Goal: Task Accomplishment & Management: Complete application form

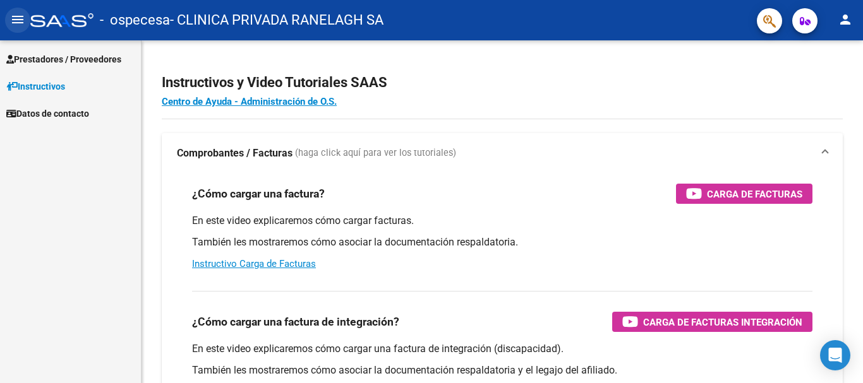
click at [27, 16] on button "menu" at bounding box center [17, 20] width 25 height 25
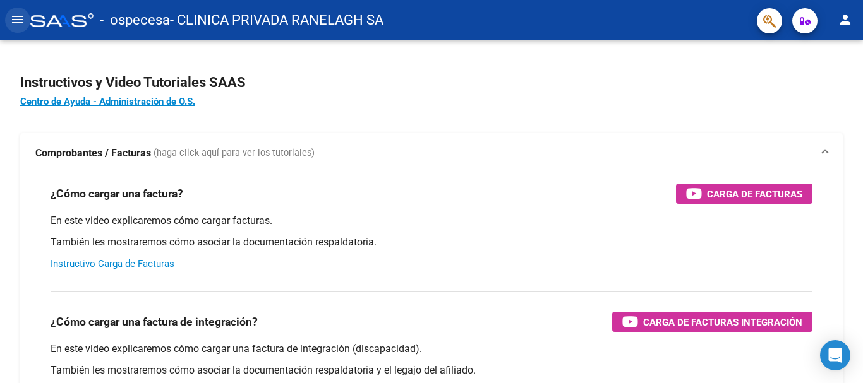
click at [27, 16] on button "menu" at bounding box center [17, 20] width 25 height 25
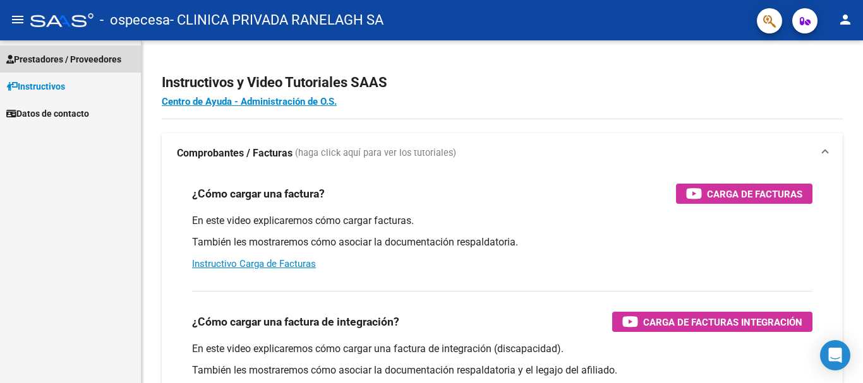
click at [65, 61] on span "Prestadores / Proveedores" at bounding box center [63, 59] width 115 height 14
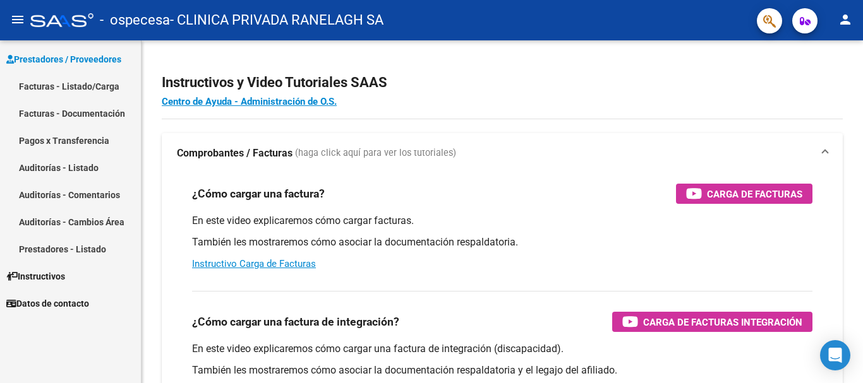
click at [75, 86] on link "Facturas - Listado/Carga" at bounding box center [70, 86] width 141 height 27
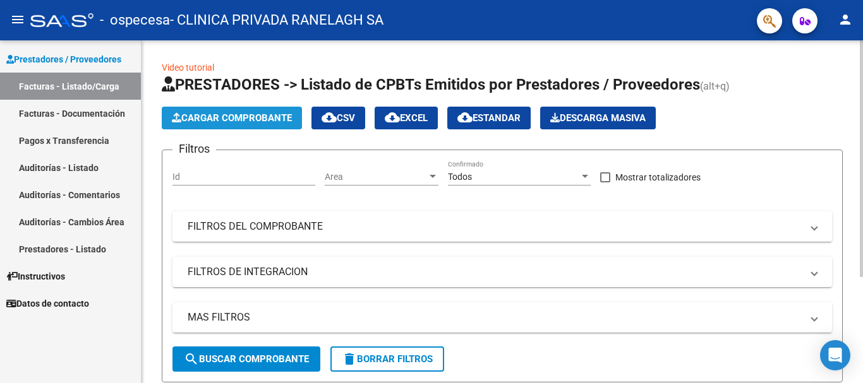
click at [245, 115] on span "Cargar Comprobante" at bounding box center [232, 117] width 120 height 11
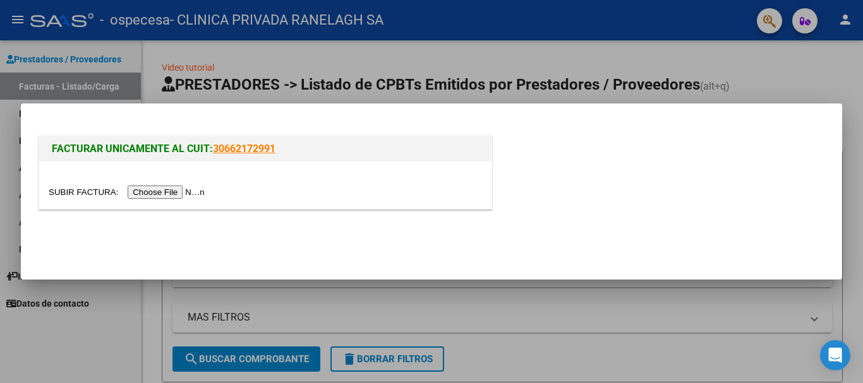
click at [180, 192] on input "file" at bounding box center [129, 192] width 160 height 13
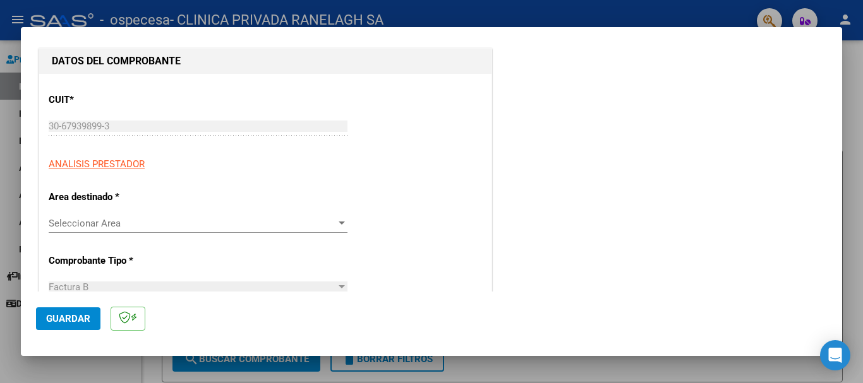
scroll to position [189, 0]
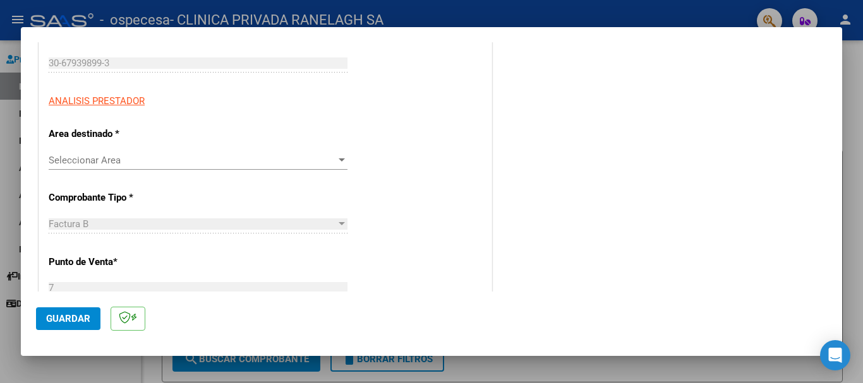
click at [158, 164] on span "Seleccionar Area" at bounding box center [192, 160] width 287 height 11
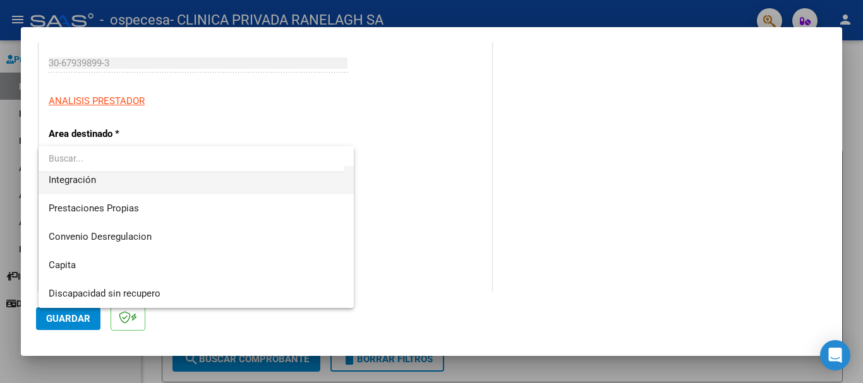
scroll to position [31, 0]
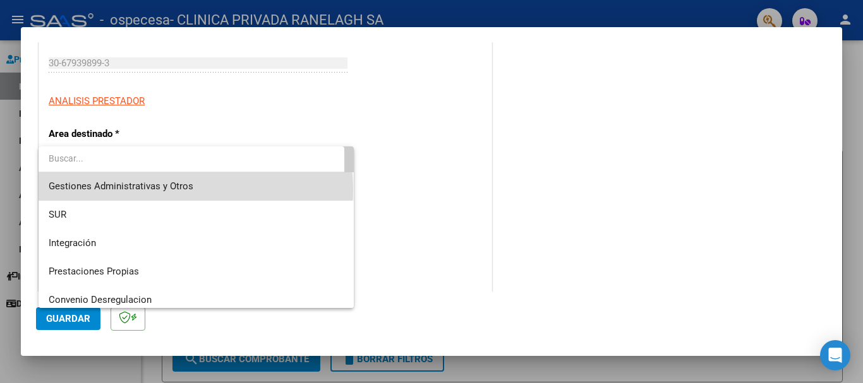
click at [195, 190] on span "Gestiones Administrativas y Otros" at bounding box center [196, 186] width 295 height 28
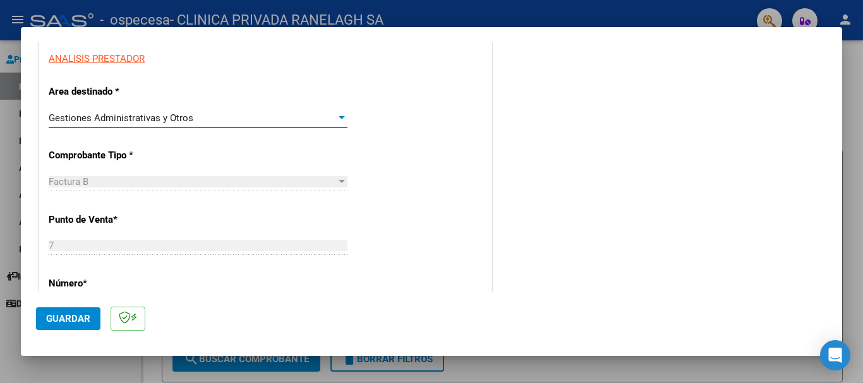
scroll to position [253, 0]
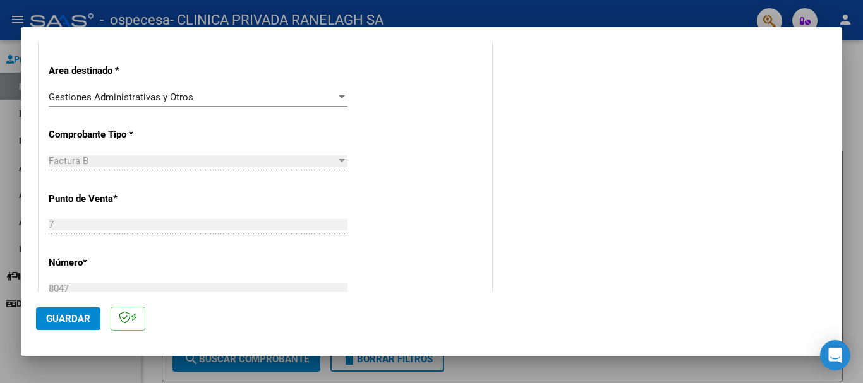
click at [325, 161] on div "Factura B" at bounding box center [192, 160] width 287 height 11
click at [339, 162] on div at bounding box center [342, 160] width 6 height 3
click at [299, 164] on div "Factura B" at bounding box center [192, 160] width 287 height 11
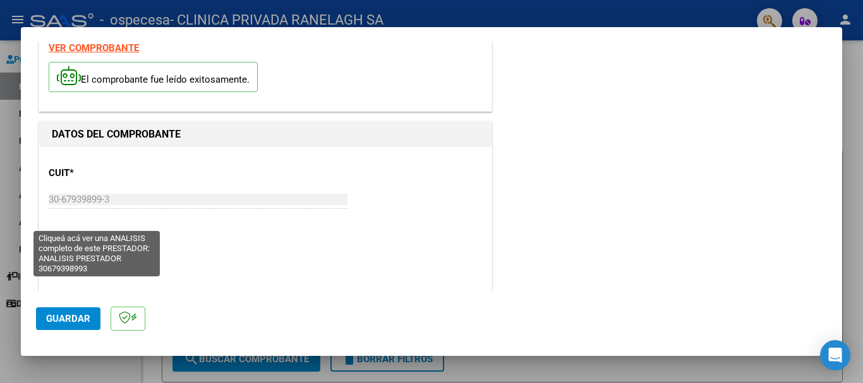
scroll to position [126, 0]
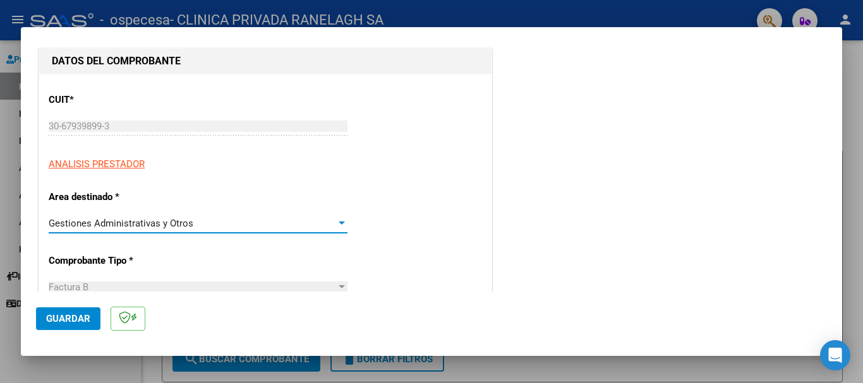
click at [336, 224] on div at bounding box center [341, 224] width 11 height 10
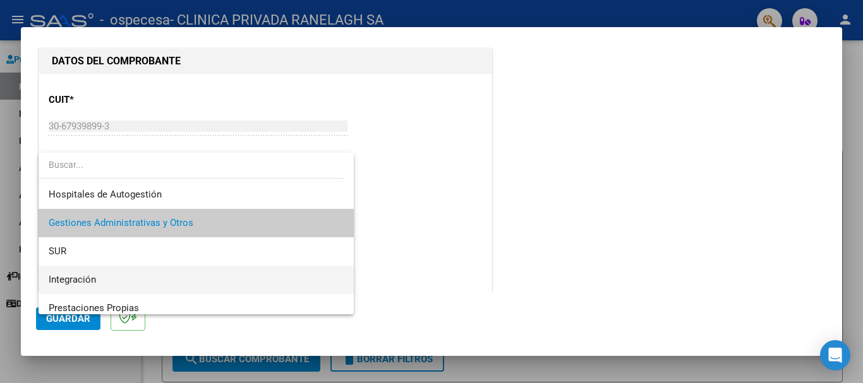
scroll to position [0, 0]
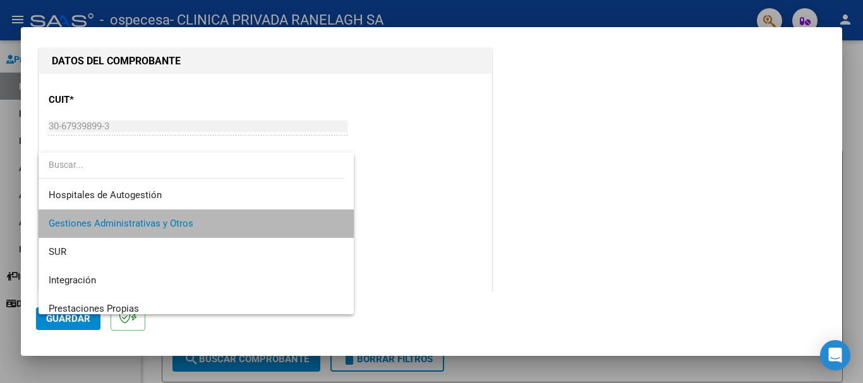
click at [223, 225] on span "Gestiones Administrativas y Otros" at bounding box center [196, 224] width 295 height 28
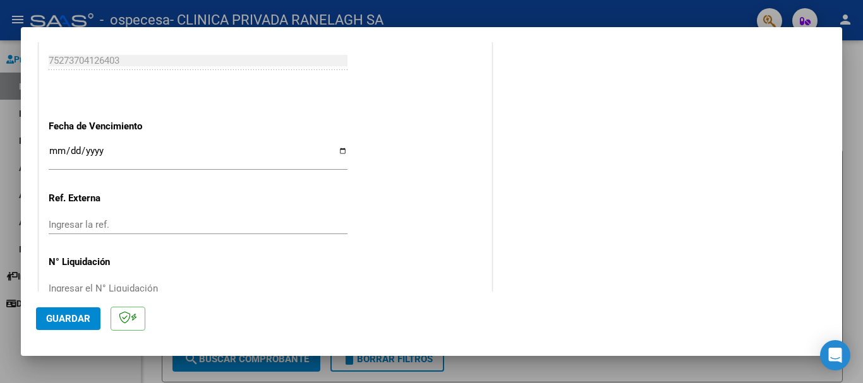
scroll to position [695, 0]
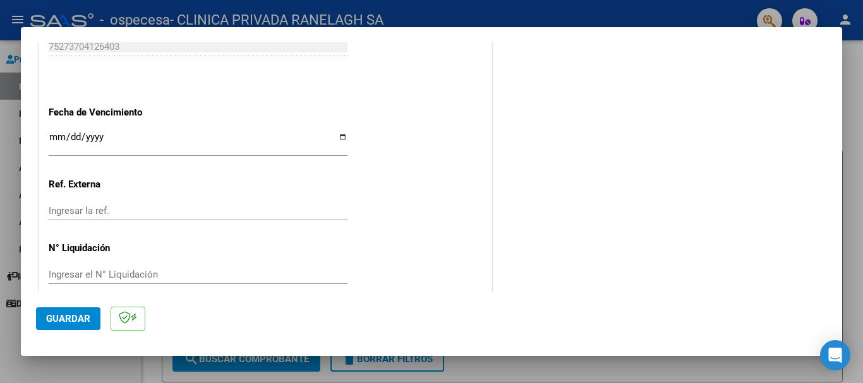
click at [177, 138] on input "Ingresar la fecha" at bounding box center [198, 142] width 299 height 20
type input "2025-08-29"
click at [129, 212] on input "Ingresar la ref." at bounding box center [198, 210] width 299 height 11
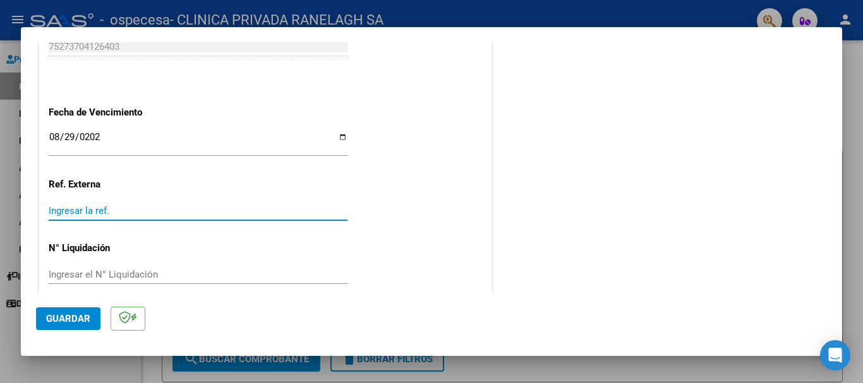
click at [129, 212] on input "Ingresar la ref." at bounding box center [198, 210] width 299 height 11
click at [75, 212] on input "Ingresar la ref." at bounding box center [198, 210] width 299 height 11
type input "5"
type input "062025"
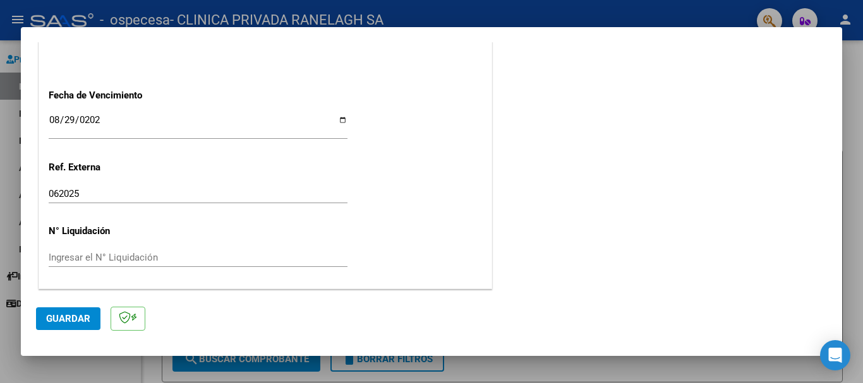
click at [78, 255] on input "Ingresar el N° Liquidación" at bounding box center [198, 257] width 299 height 11
click at [78, 321] on span "Guardar" at bounding box center [68, 318] width 44 height 11
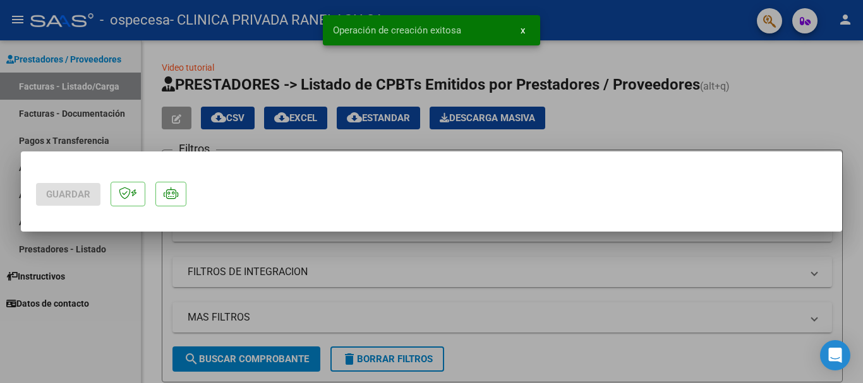
scroll to position [0, 0]
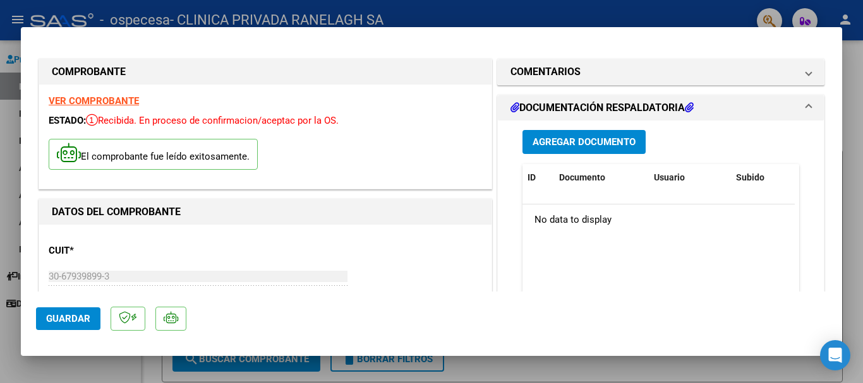
click at [581, 151] on button "Agregar Documento" at bounding box center [583, 141] width 123 height 23
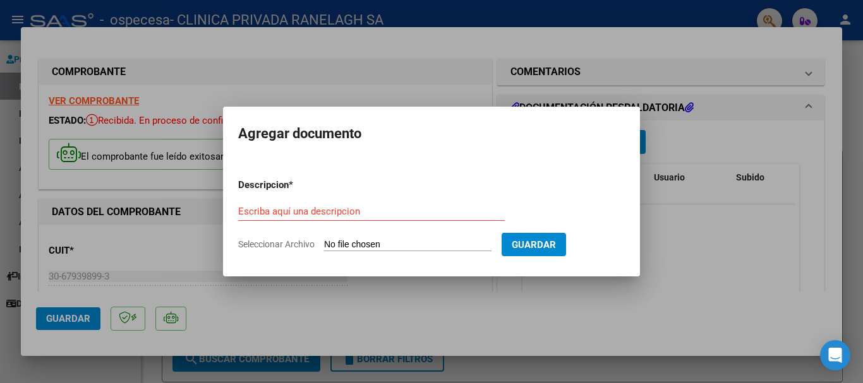
click at [393, 237] on form "Descripcion * Escriba aquí una descripcion Seleccionar Archivo Guardar" at bounding box center [431, 215] width 387 height 92
click at [392, 246] on input "Seleccionar Archivo" at bounding box center [407, 245] width 167 height 12
type input "C:\fakepath\Presentación.pdf"
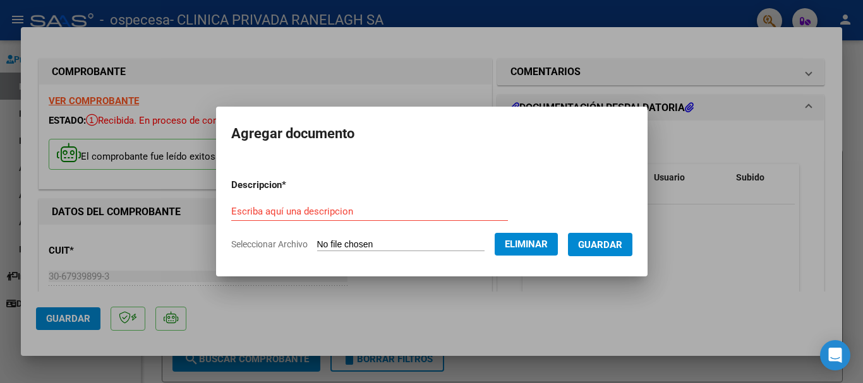
click at [361, 210] on input "Escriba aquí una descripcion" at bounding box center [369, 211] width 277 height 11
click at [308, 209] on input "Escriba aquí una descripcion" at bounding box center [369, 211] width 277 height 11
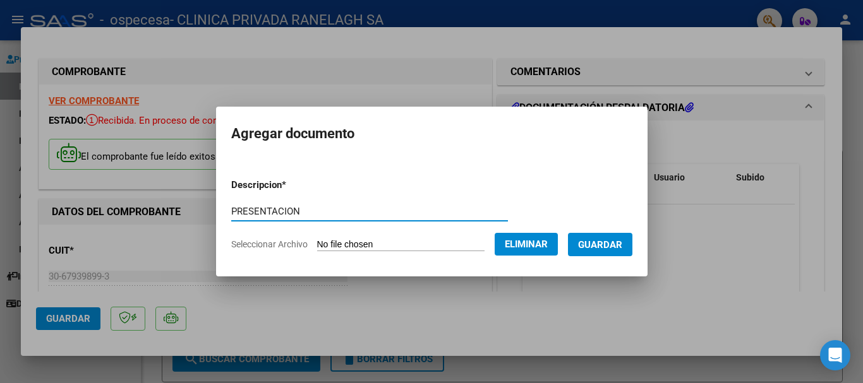
type input "PRESENTACION"
click at [603, 247] on span "Guardar" at bounding box center [600, 244] width 44 height 11
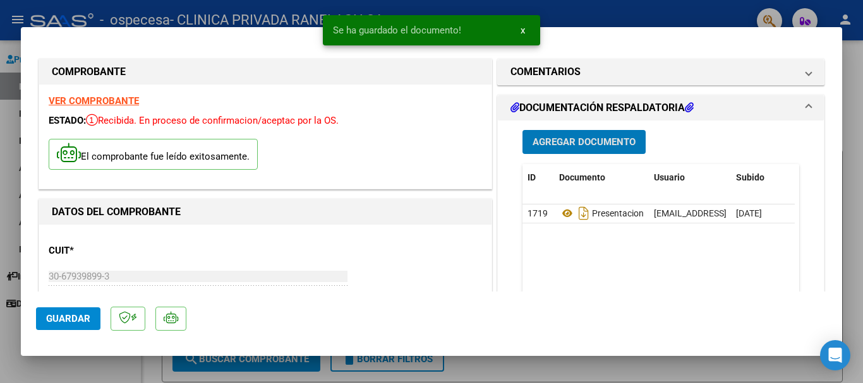
click at [594, 145] on span "Agregar Documento" at bounding box center [583, 142] width 103 height 11
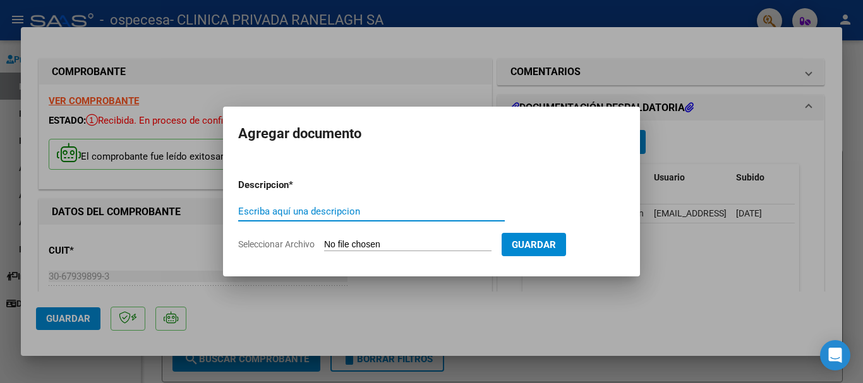
click at [399, 243] on input "Seleccionar Archivo" at bounding box center [407, 245] width 167 height 12
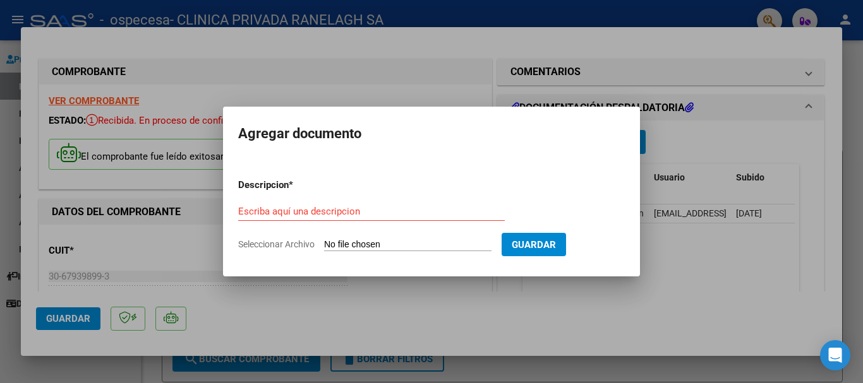
type input "C:\fakepath\BONOS PARTE 1.pdf"
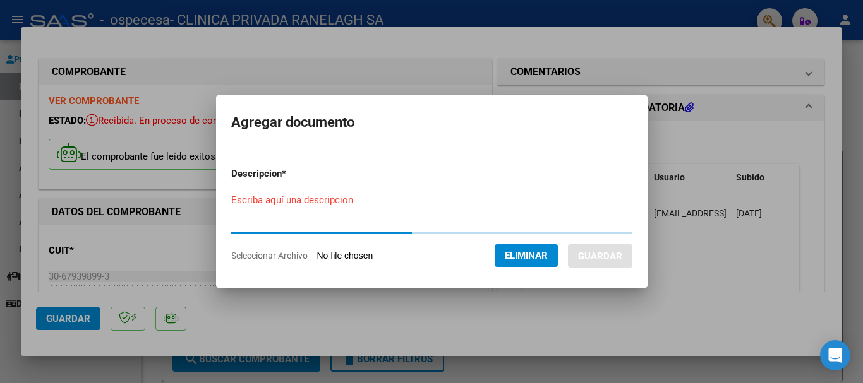
click at [297, 198] on input "Escriba aquí una descripcion" at bounding box center [369, 200] width 277 height 11
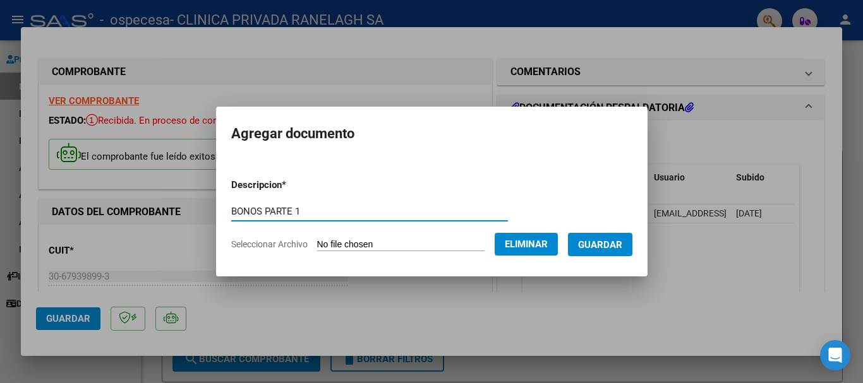
type input "BONOS PARTE 1"
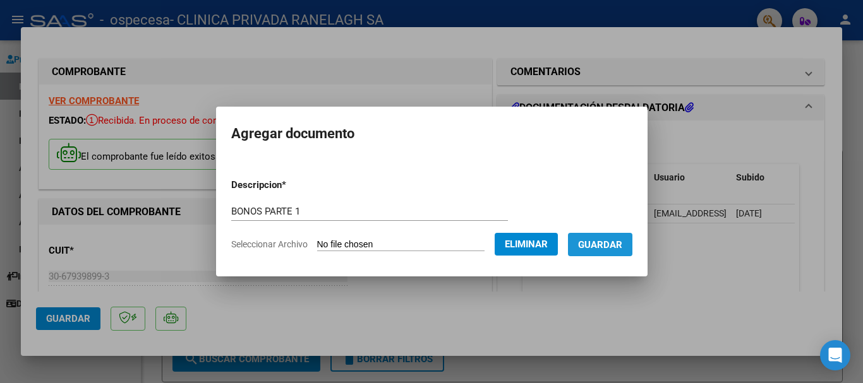
click at [611, 253] on button "Guardar" at bounding box center [600, 244] width 64 height 23
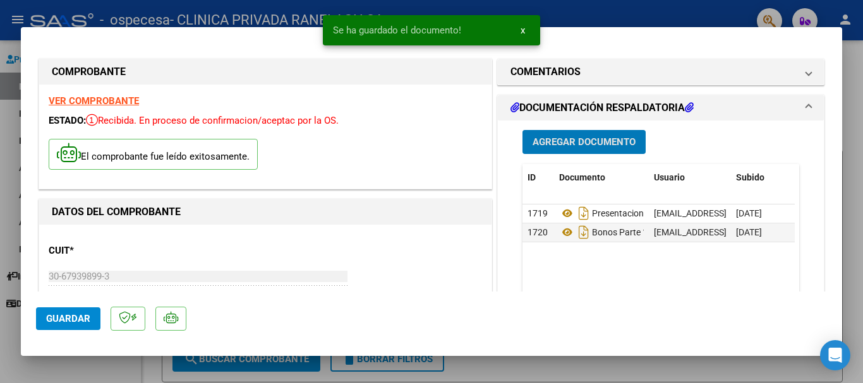
click at [601, 148] on button "Agregar Documento" at bounding box center [583, 141] width 123 height 23
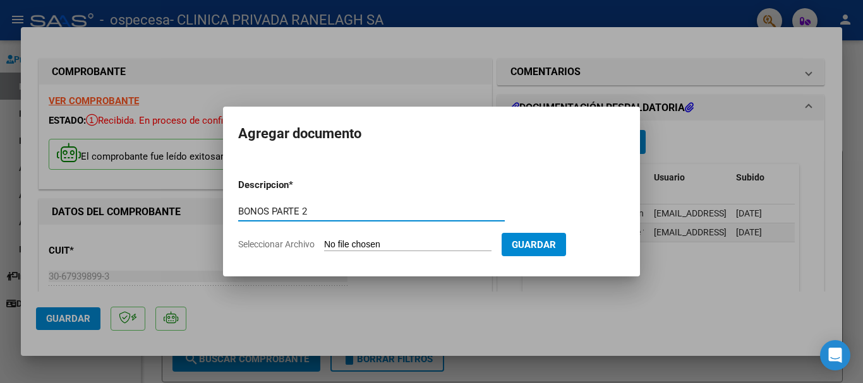
type input "BONOS PARTE 2"
click at [359, 242] on input "Seleccionar Archivo" at bounding box center [407, 245] width 167 height 12
type input "C:\fakepath\BONOS PARTE 2.pdf"
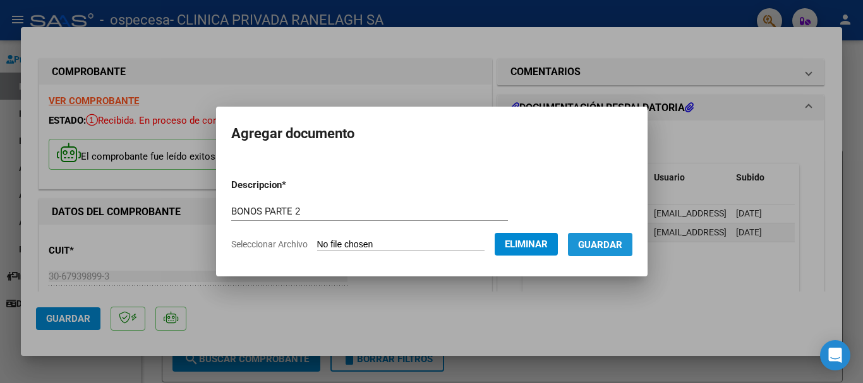
click at [619, 246] on span "Guardar" at bounding box center [600, 244] width 44 height 11
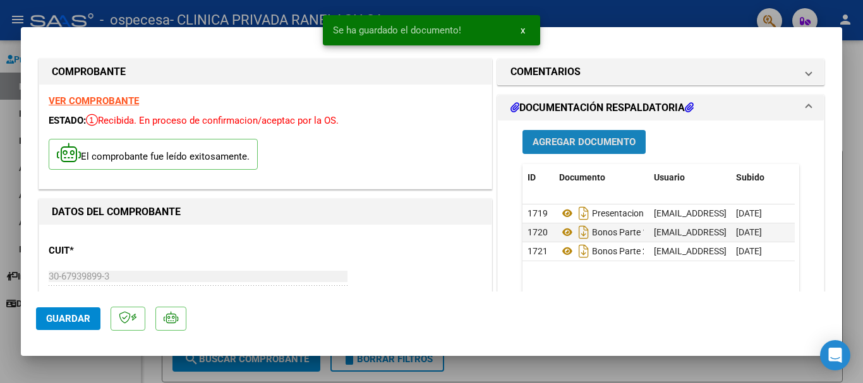
click at [596, 144] on span "Agregar Documento" at bounding box center [583, 142] width 103 height 11
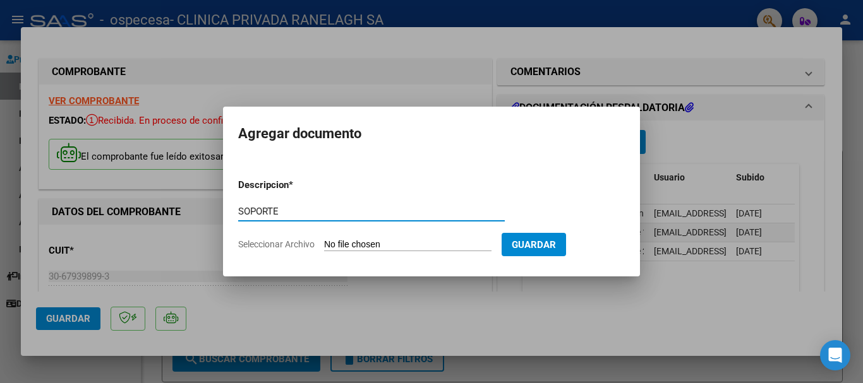
type input "SOPORTE"
click at [376, 242] on input "Seleccionar Archivo" at bounding box center [407, 245] width 167 height 12
type input "C:\fakepath\soporte.xls"
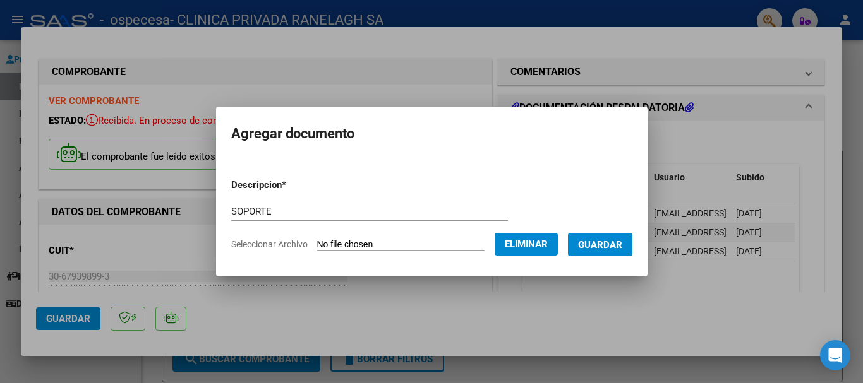
click at [614, 236] on button "Guardar" at bounding box center [600, 244] width 64 height 23
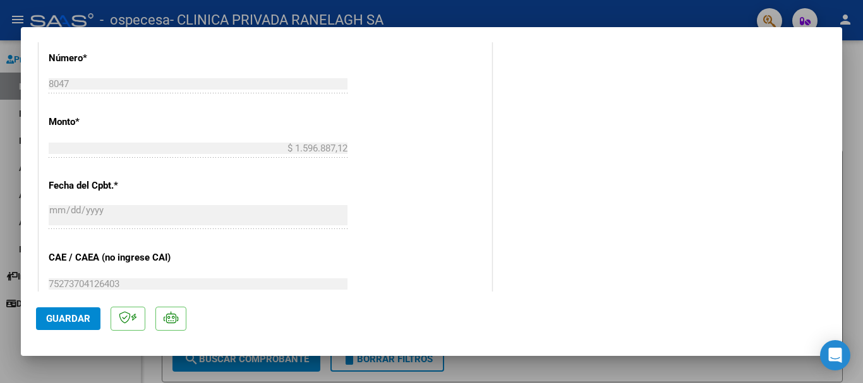
scroll to position [632, 0]
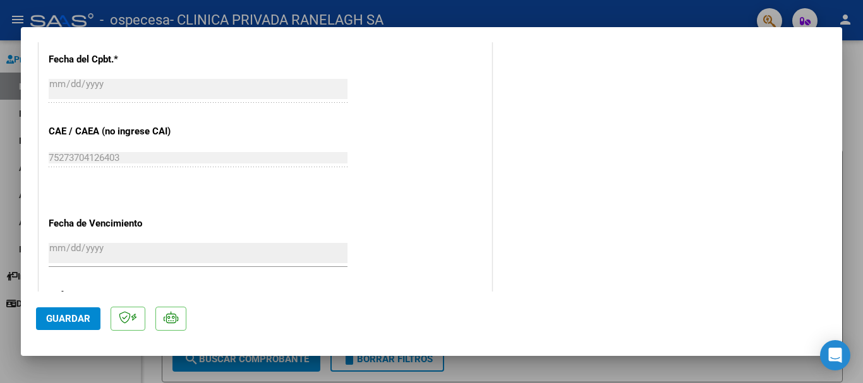
click at [68, 309] on button "Guardar" at bounding box center [68, 319] width 64 height 23
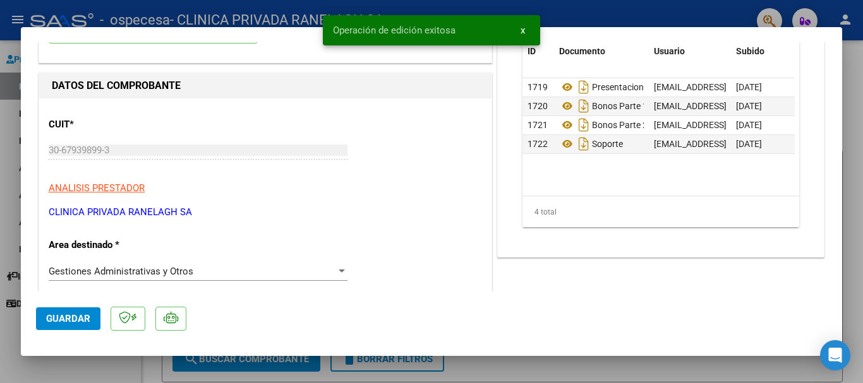
scroll to position [0, 0]
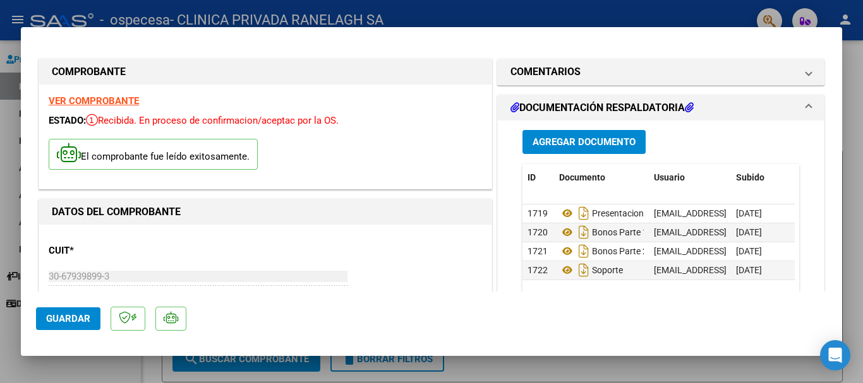
click at [79, 321] on span "Guardar" at bounding box center [68, 318] width 44 height 11
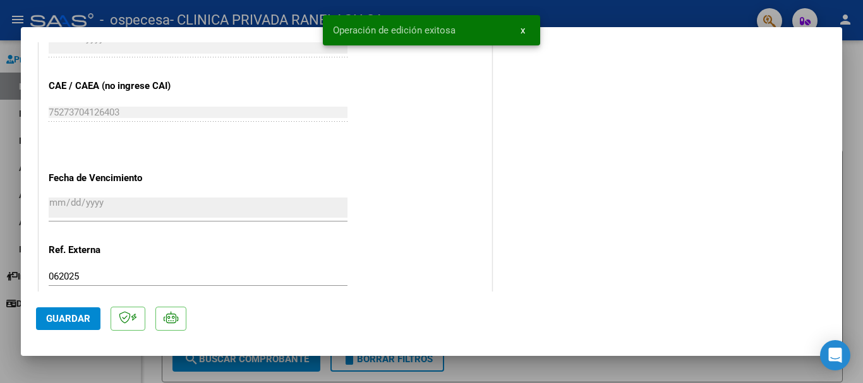
scroll to position [760, 0]
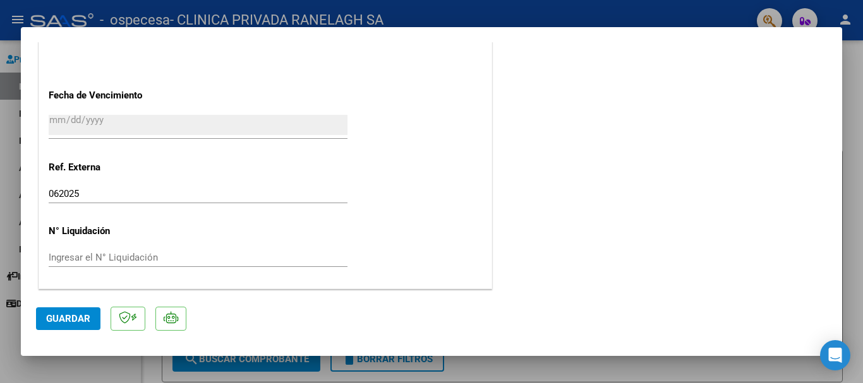
click at [821, 35] on mat-dialog-container "COMPROBANTE VER COMPROBANTE ESTADO: Recibida. En proceso de confirmacion/acepta…" at bounding box center [431, 191] width 821 height 329
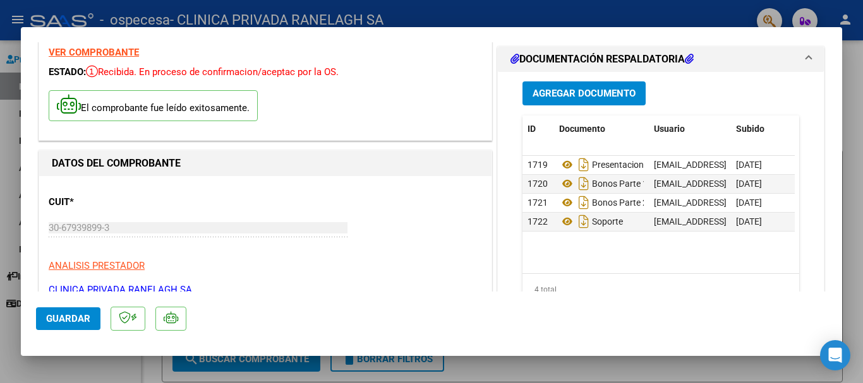
scroll to position [0, 0]
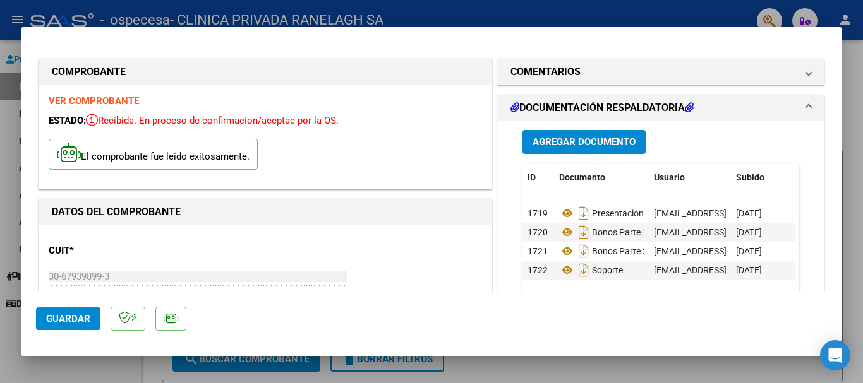
click at [825, 39] on mat-dialog-container "COMPROBANTE VER COMPROBANTE ESTADO: Recibida. En proceso de confirmacion/acepta…" at bounding box center [431, 191] width 821 height 329
click at [861, 61] on div at bounding box center [431, 191] width 863 height 383
type input "$ 0,00"
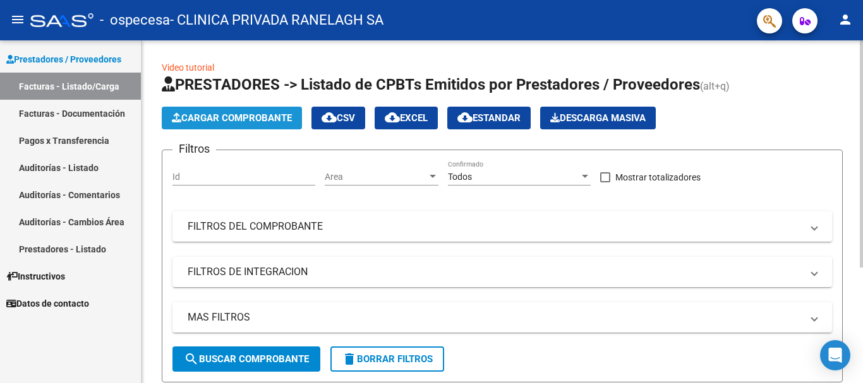
click at [272, 123] on span "Cargar Comprobante" at bounding box center [232, 117] width 120 height 11
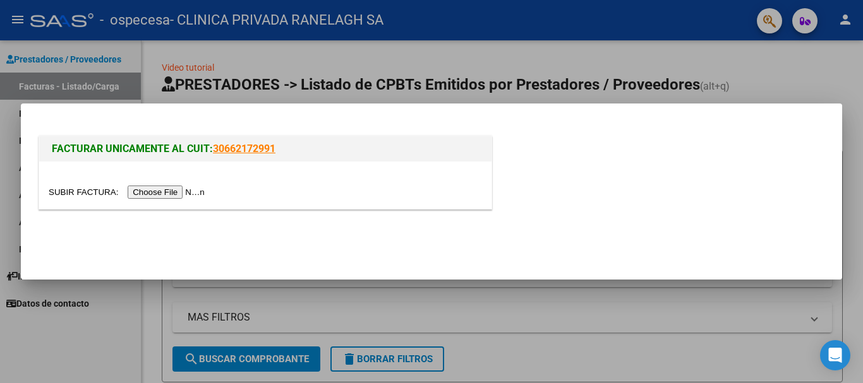
click at [184, 187] on input "file" at bounding box center [129, 192] width 160 height 13
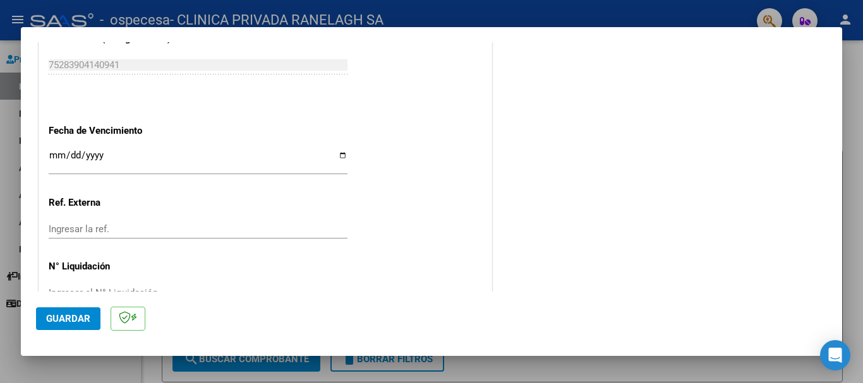
scroll to position [695, 0]
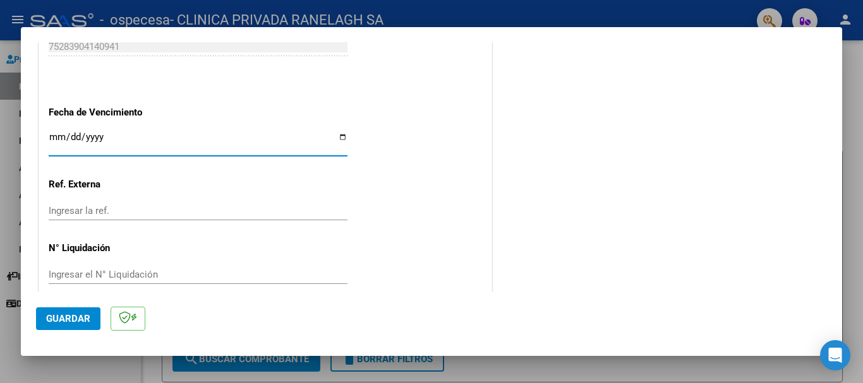
click at [131, 142] on input "Ingresar la fecha" at bounding box center [198, 142] width 299 height 20
type input "2025-08-29"
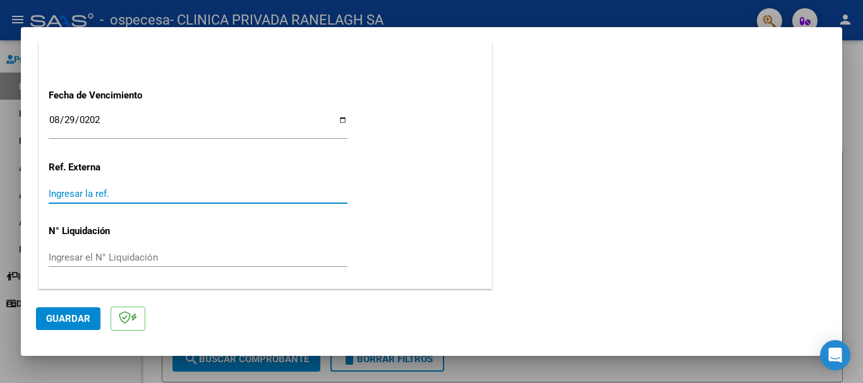
click at [119, 195] on input "Ingresar la ref." at bounding box center [198, 193] width 299 height 11
type input "0"
click at [88, 321] on span "Guardar" at bounding box center [68, 318] width 44 height 11
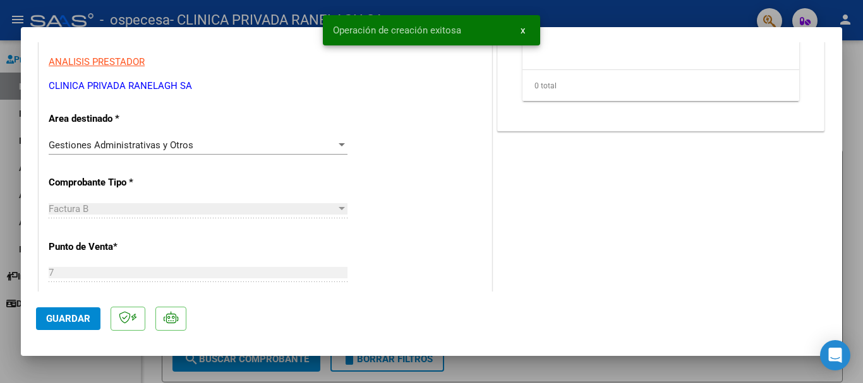
scroll to position [0, 0]
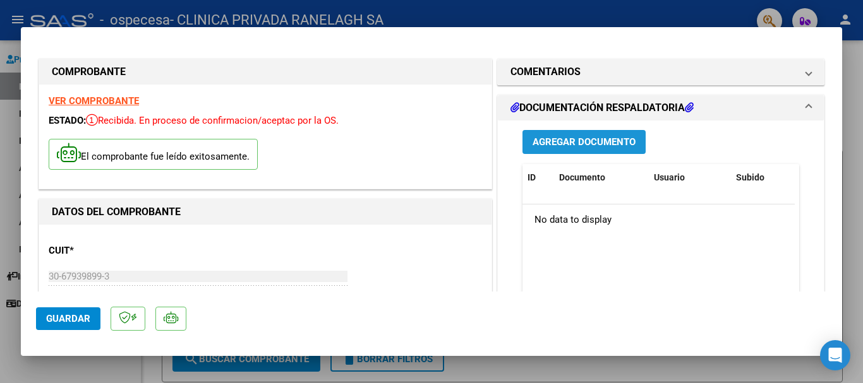
click at [581, 146] on span "Agregar Documento" at bounding box center [583, 142] width 103 height 11
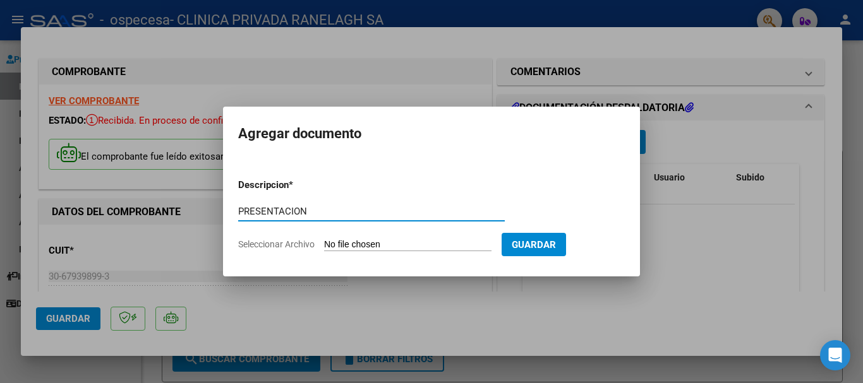
type input "PRESENTACION"
click at [361, 240] on input "Seleccionar Archivo" at bounding box center [407, 245] width 167 height 12
type input "C:\fakepath\Presentacion.pdf"
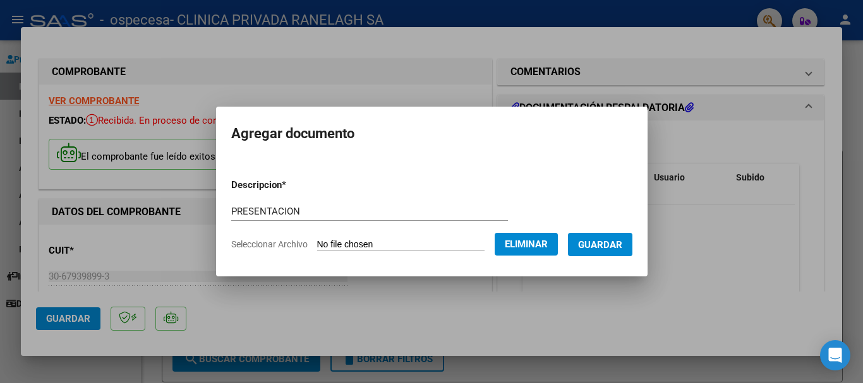
click at [616, 248] on span "Guardar" at bounding box center [600, 244] width 44 height 11
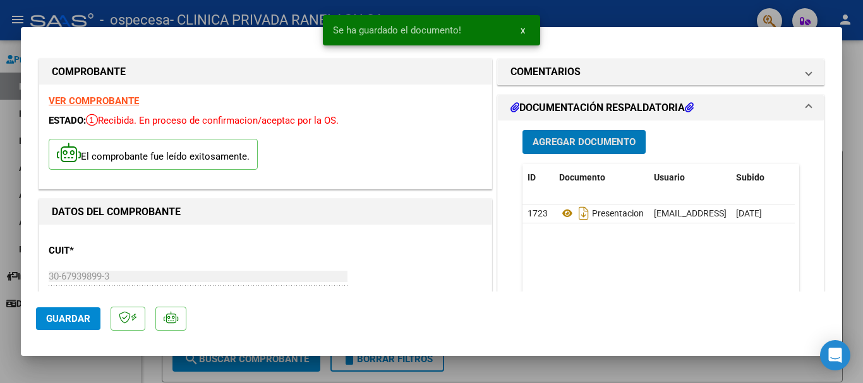
click at [590, 148] on span "Agregar Documento" at bounding box center [583, 142] width 103 height 11
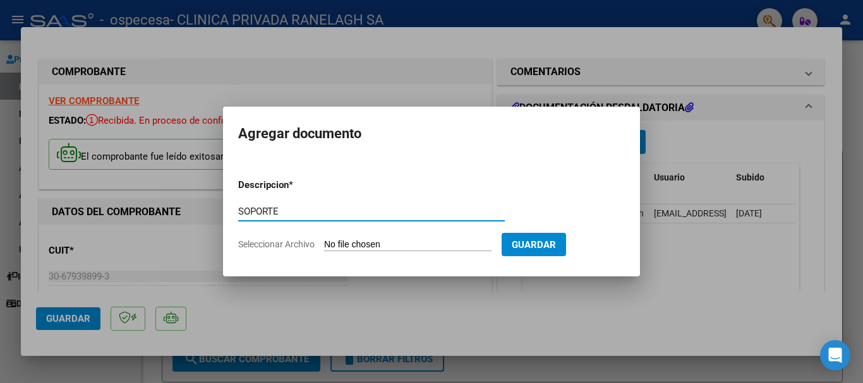
type input "SOPORTE"
click at [365, 243] on input "Seleccionar Archivo" at bounding box center [407, 245] width 167 height 12
type input "C:\fakepath\soporte.xls"
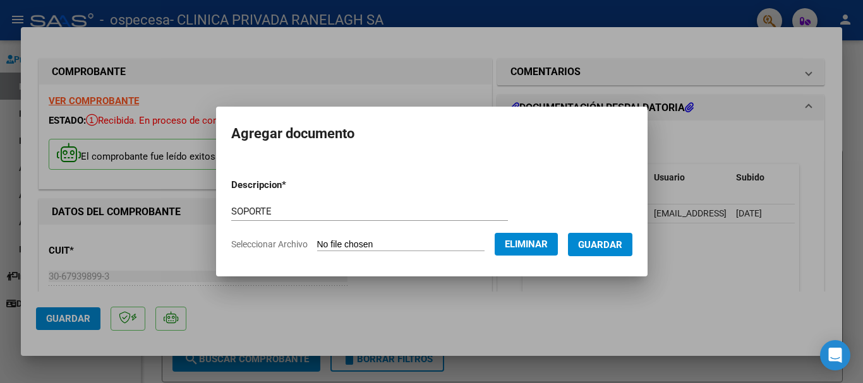
click at [622, 246] on span "Guardar" at bounding box center [600, 244] width 44 height 11
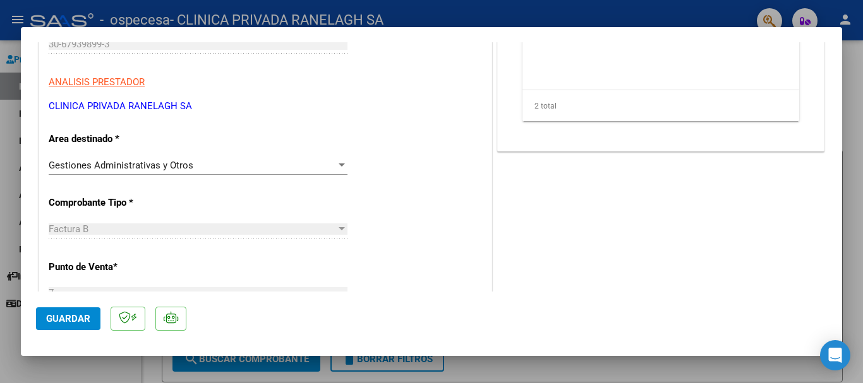
scroll to position [253, 0]
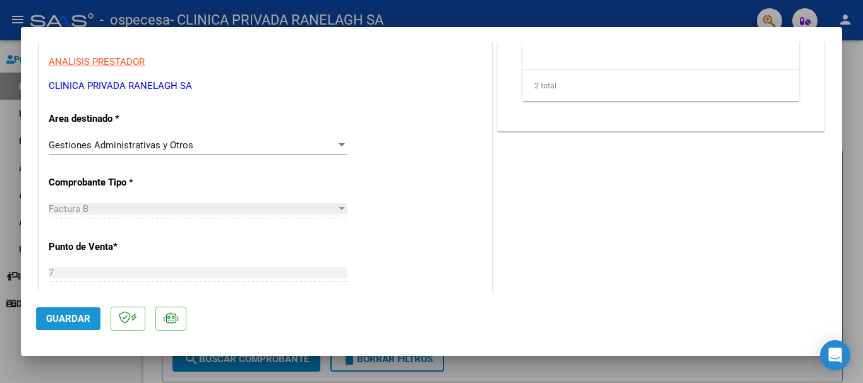
click at [63, 318] on span "Guardar" at bounding box center [68, 318] width 44 height 11
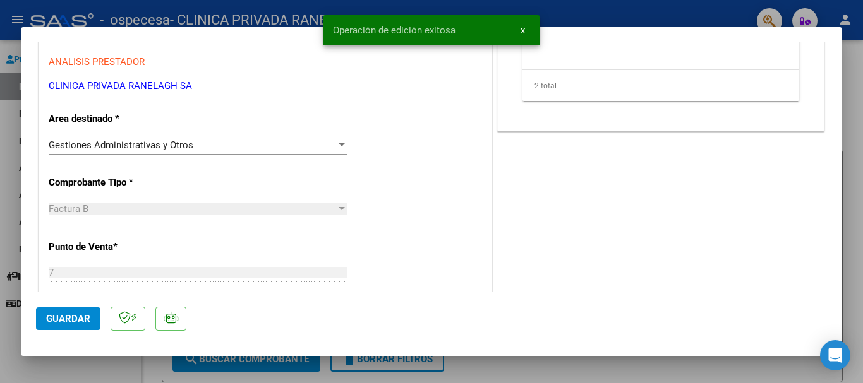
click at [589, 16] on div at bounding box center [431, 191] width 863 height 383
type input "$ 0,00"
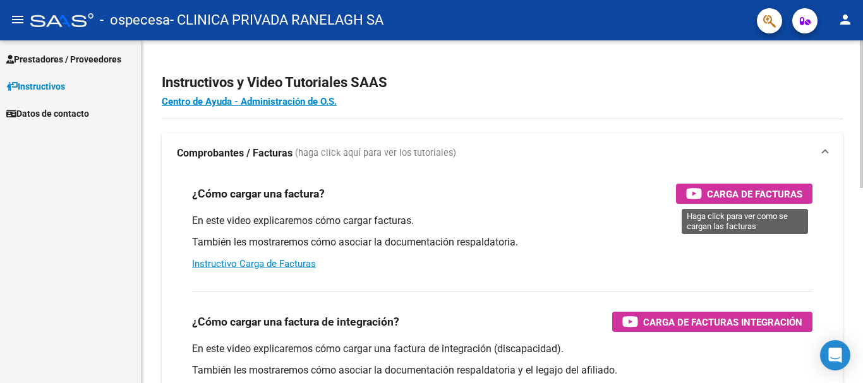
click at [727, 198] on span "Carga de Facturas" at bounding box center [754, 194] width 95 height 16
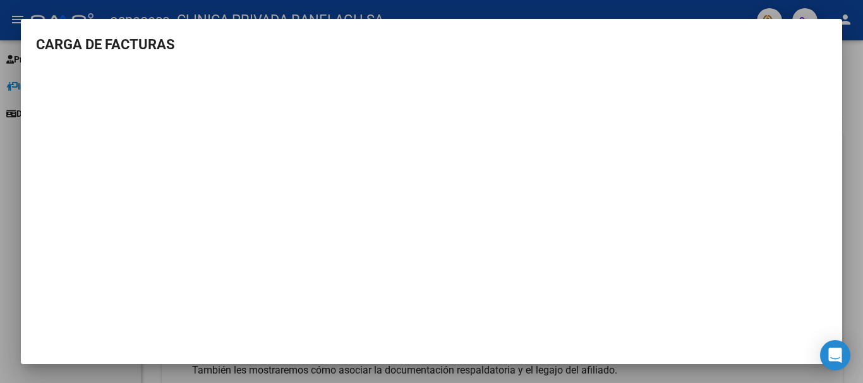
click at [814, 32] on mat-dialog-container "CARGA DE FACTURAS" at bounding box center [431, 191] width 821 height 345
click at [577, 12] on div at bounding box center [431, 191] width 863 height 383
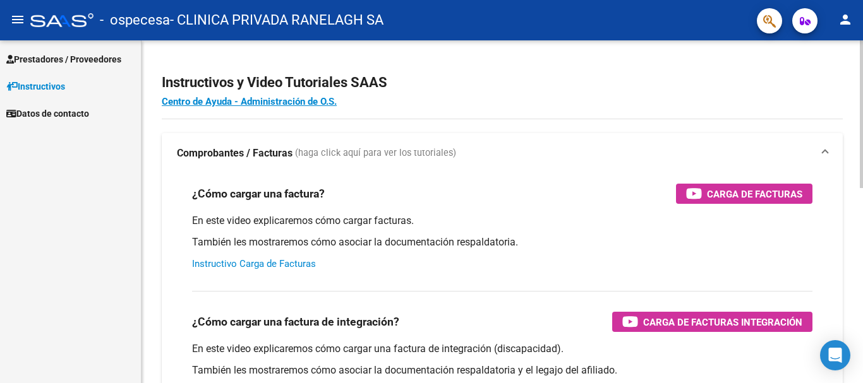
click at [244, 263] on link "Instructivo Carga de Facturas" at bounding box center [254, 263] width 124 height 11
